Goal: Task Accomplishment & Management: Manage account settings

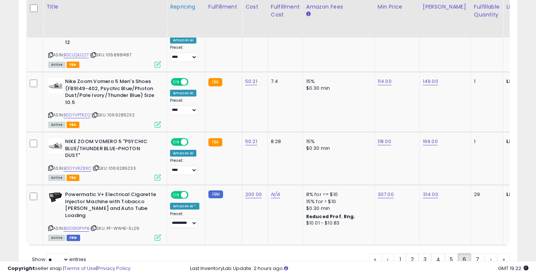
scroll to position [0, 126]
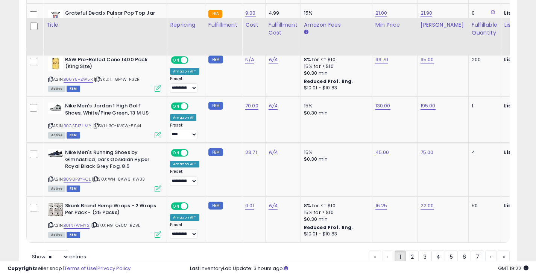
scroll to position [1469, 0]
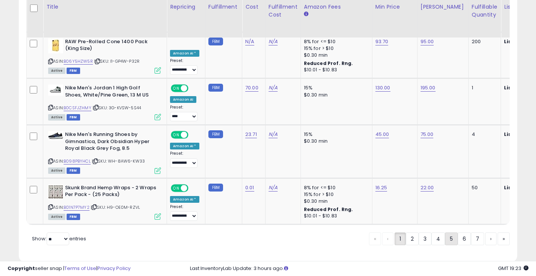
click at [454, 233] on link "5" at bounding box center [451, 239] width 13 height 13
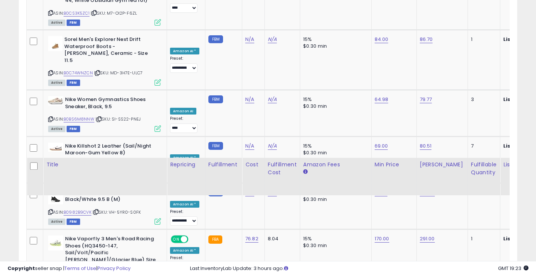
scroll to position [1519, 0]
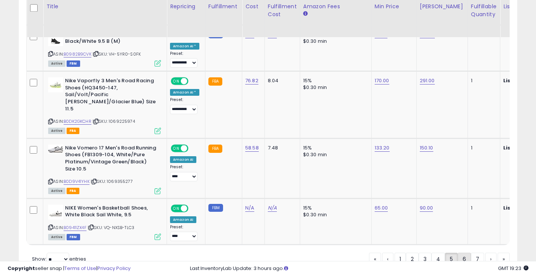
click at [461, 253] on link "6" at bounding box center [464, 259] width 13 height 13
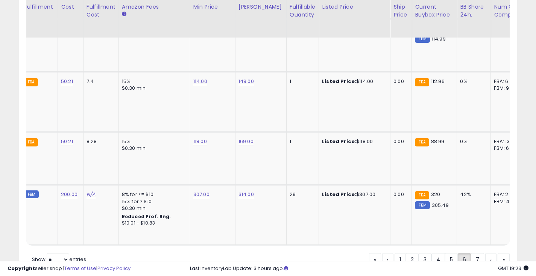
scroll to position [0, 184]
click at [193, 191] on link "307.00" at bounding box center [201, 195] width 16 height 8
drag, startPoint x: 180, startPoint y: 141, endPoint x: 158, endPoint y: 144, distance: 22.3
click at [158, 144] on input "******" at bounding box center [179, 143] width 67 height 13
type input "***"
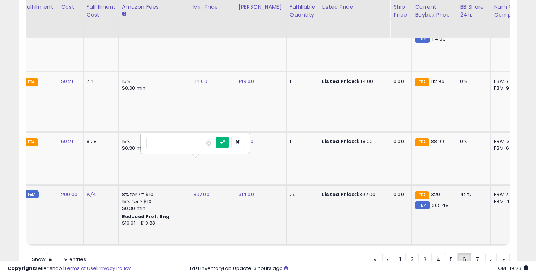
click at [224, 142] on icon "submit" at bounding box center [222, 142] width 5 height 5
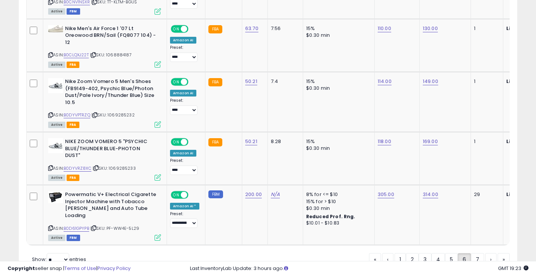
scroll to position [817, 0]
